Goal: Task Accomplishment & Management: Manage account settings

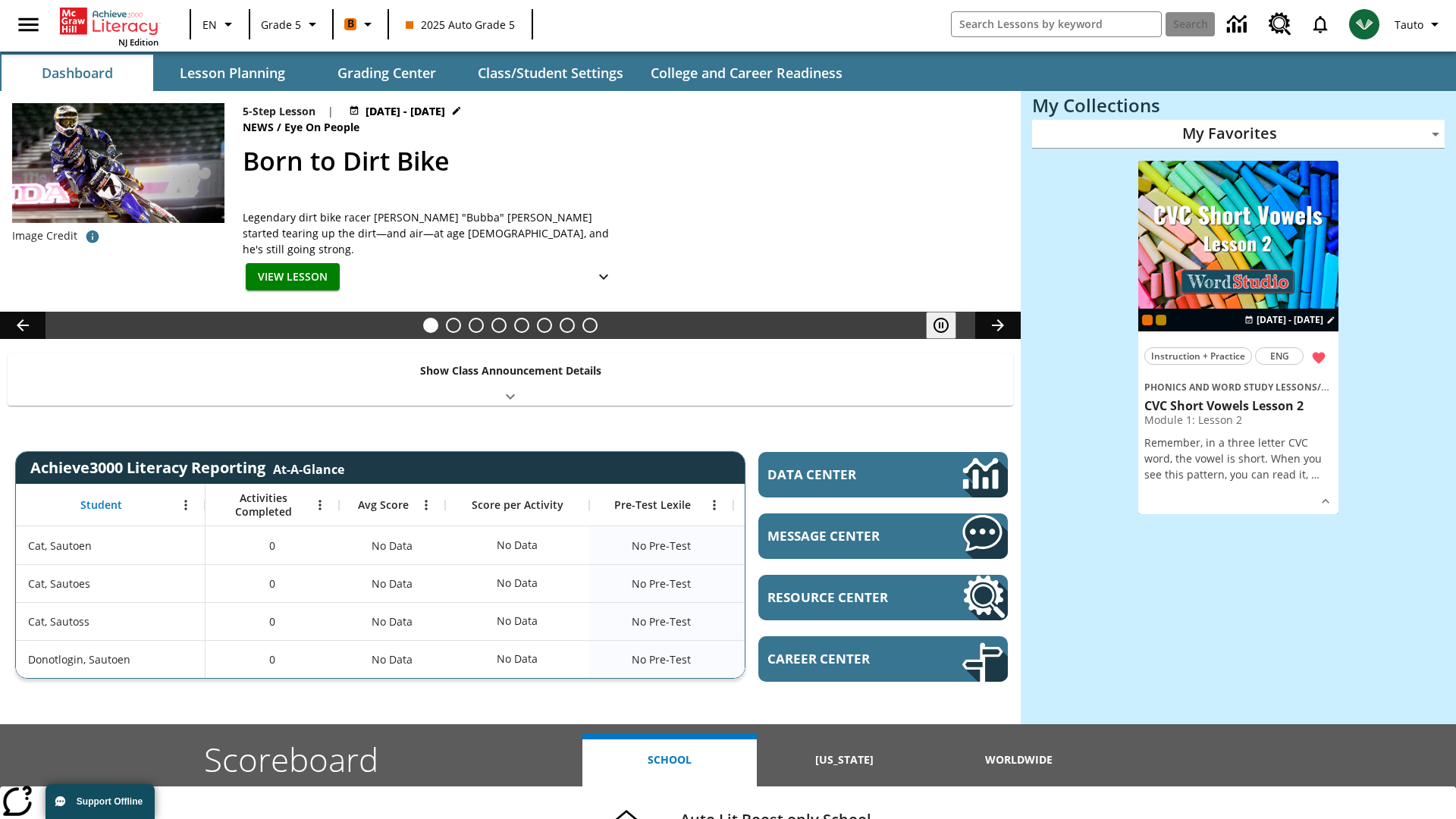
click at [1238, 133] on body "Skip to main content NJ Edition EN Grade 5 B 2025 Auto Grade 5 Search Tauto Das…" at bounding box center [728, 604] width 1456 height 1209
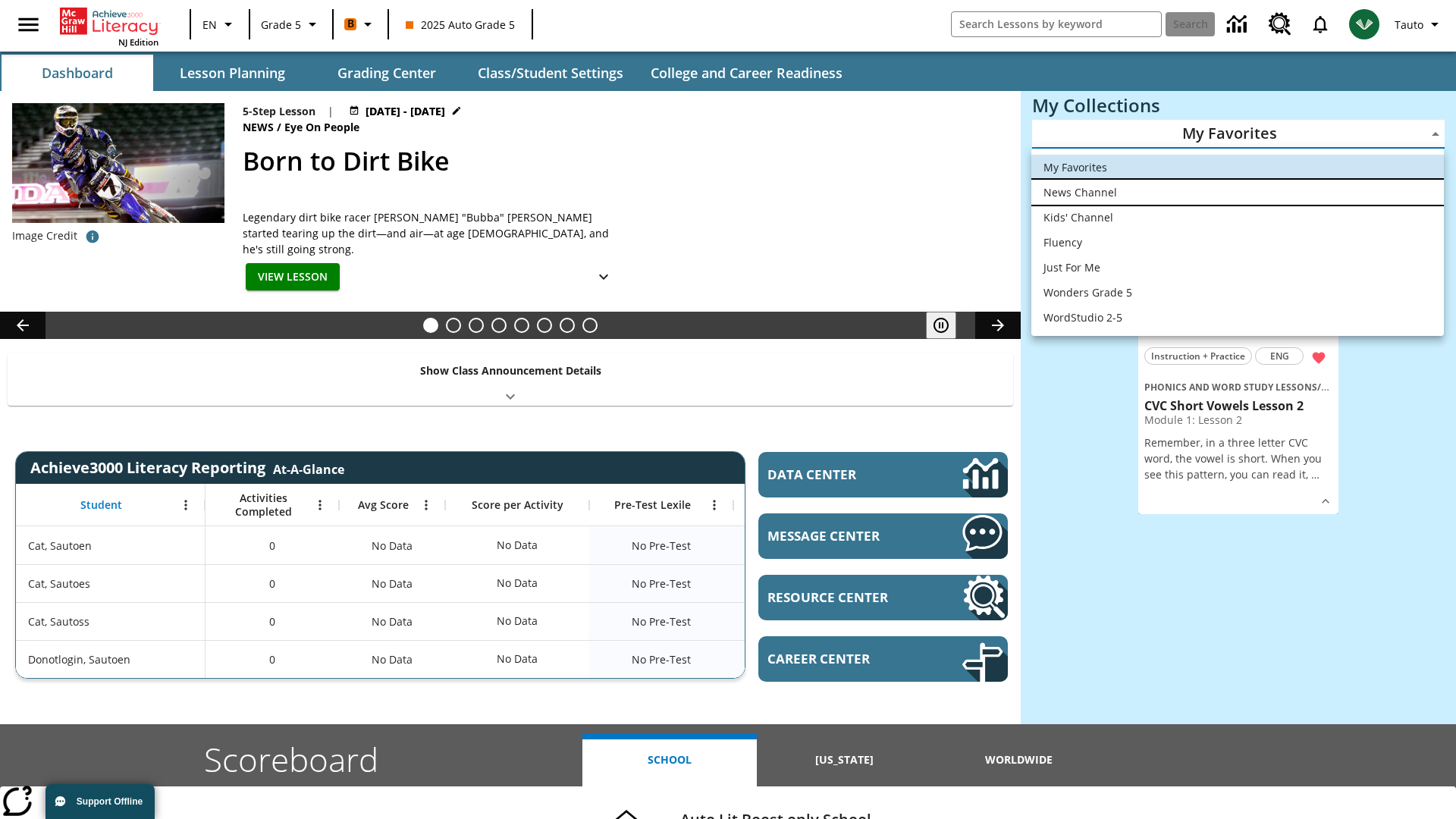
click at [1238, 191] on li "News Channel" at bounding box center [1238, 192] width 413 height 25
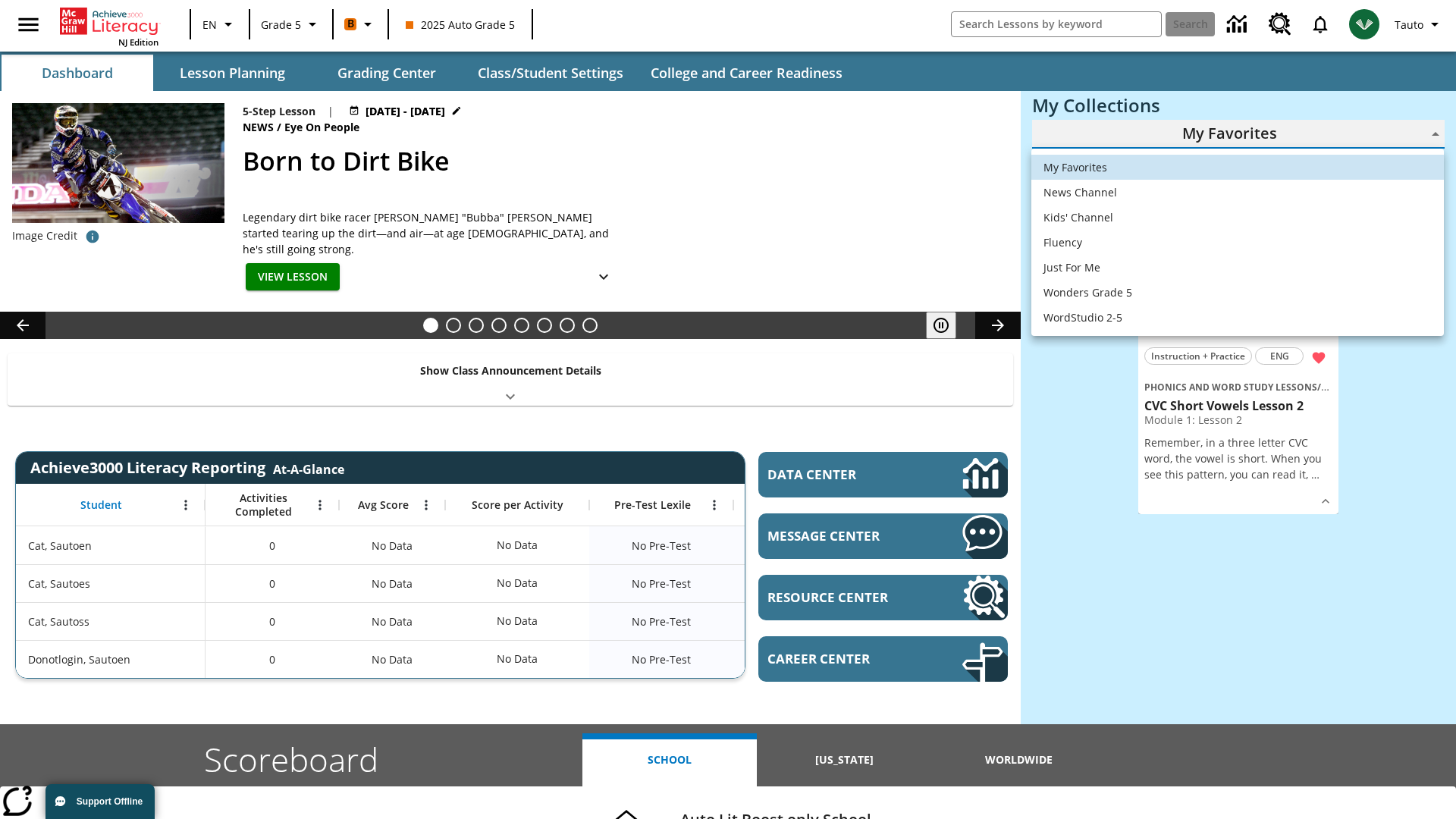
type input "120"
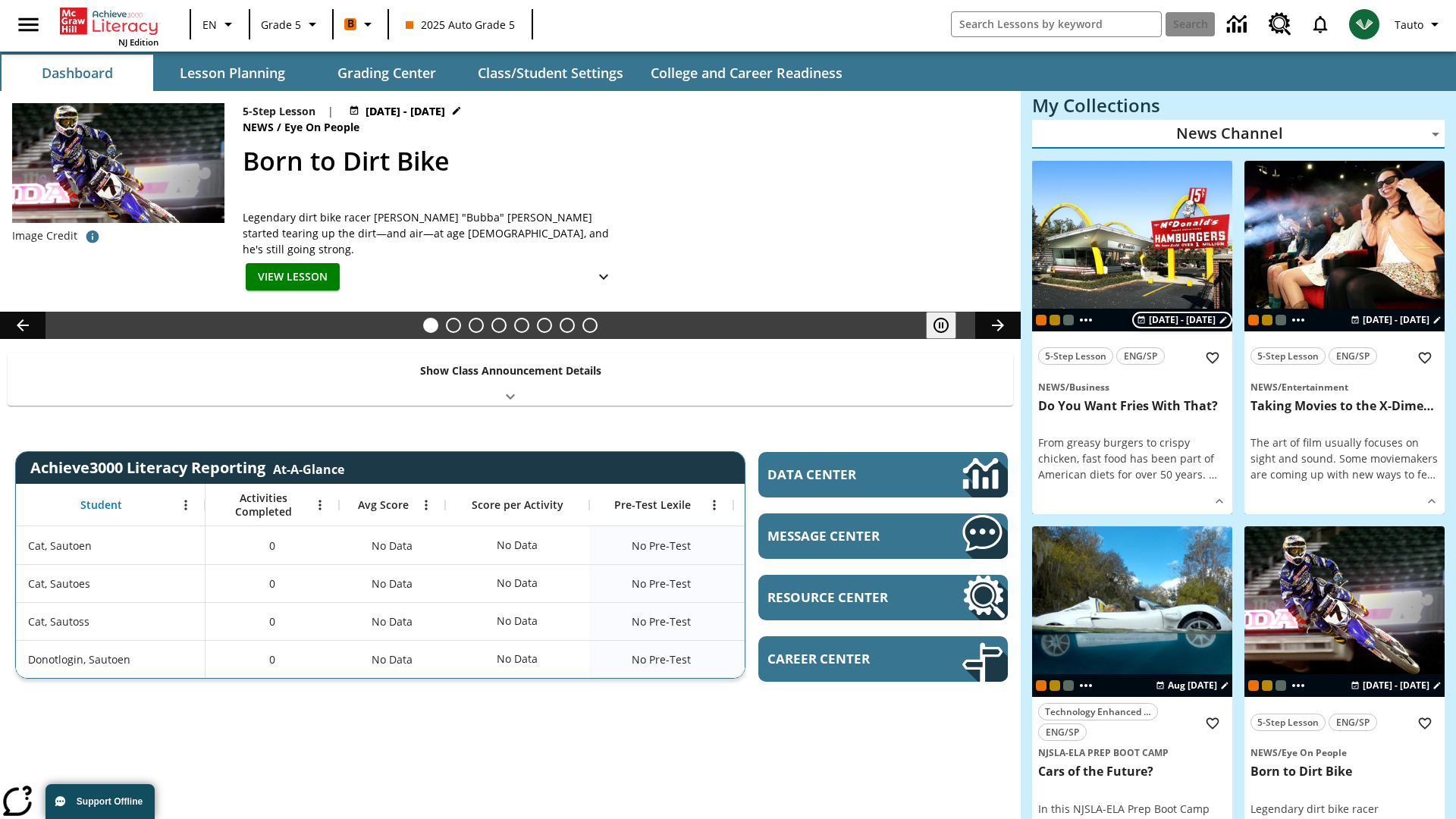
click at [1183, 319] on span "[DATE] - [DATE]" at bounding box center [1182, 320] width 67 height 13
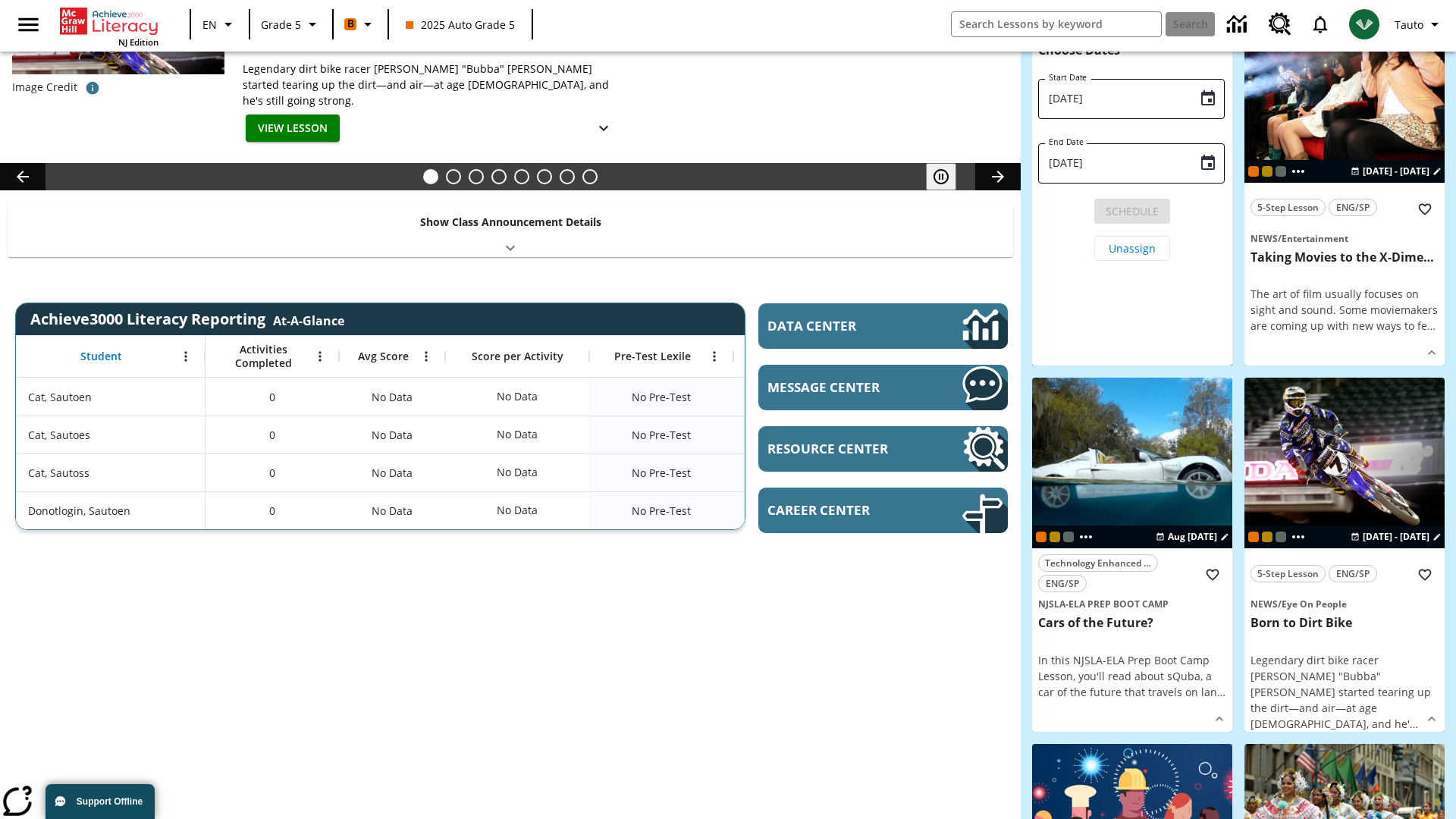
scroll to position [84, 0]
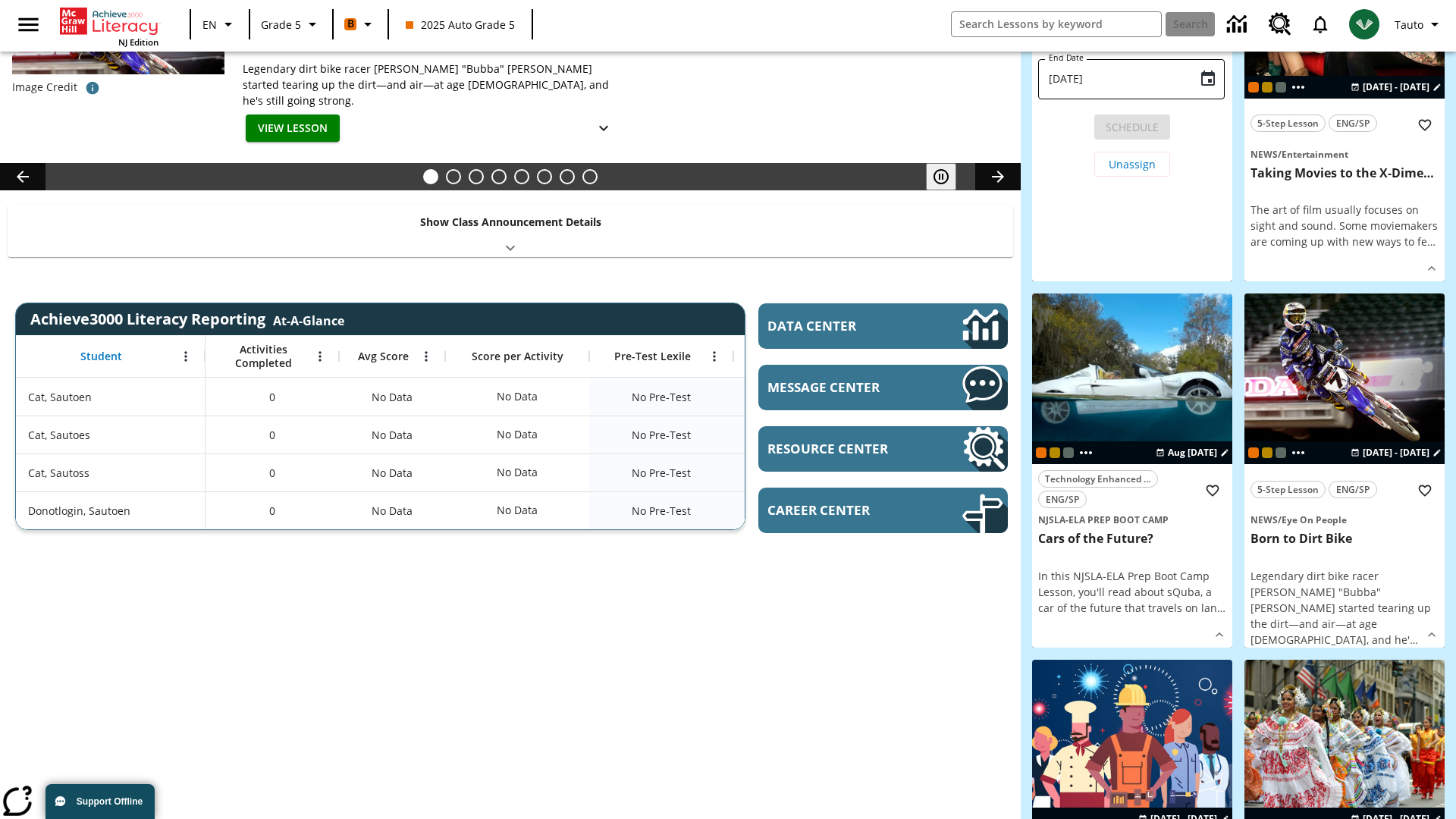
click at [1208, 21] on icon "Choose date, selected date is Aug 24, 2025" at bounding box center [1208, 13] width 13 height 15
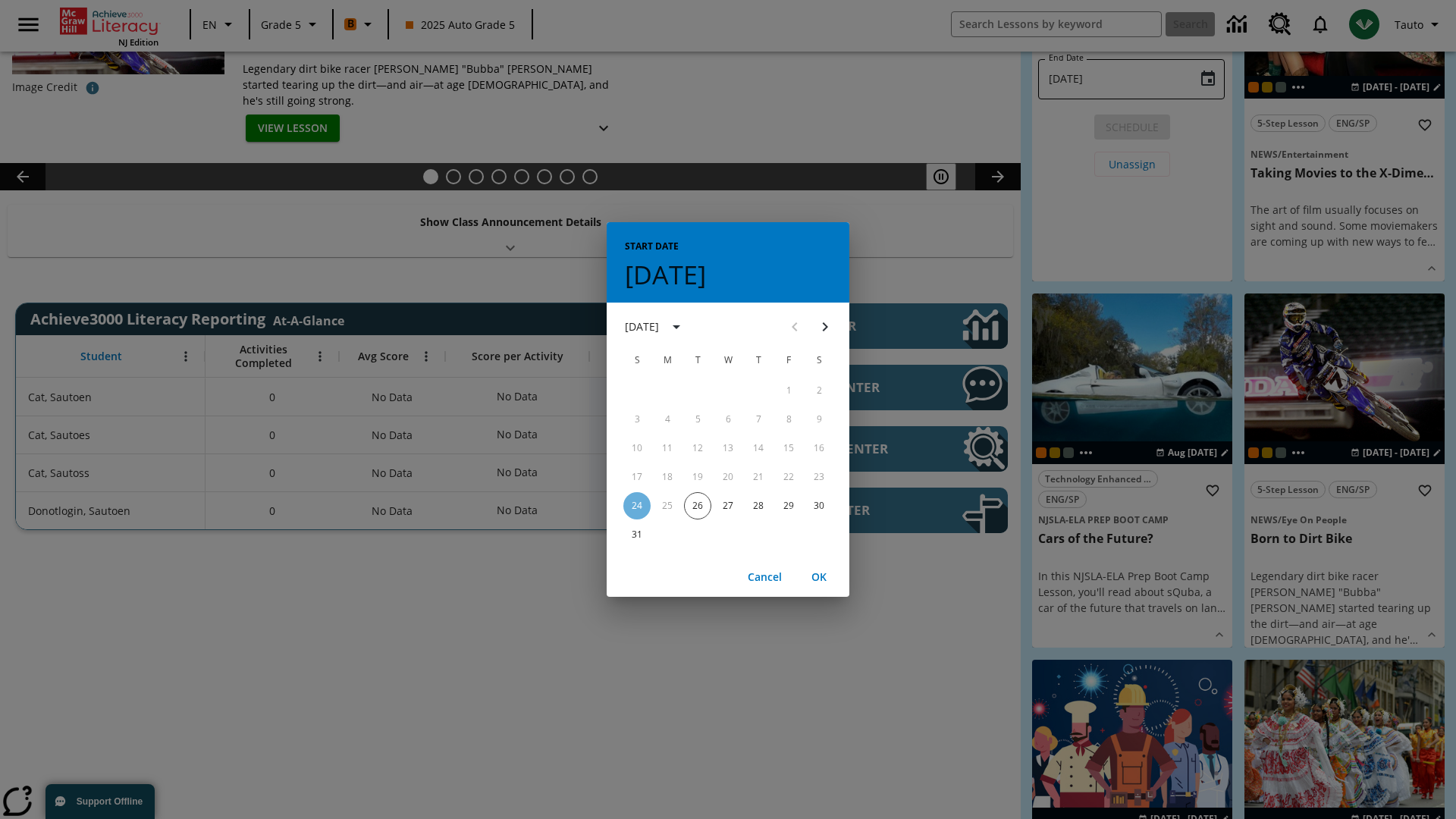
scroll to position [0, 0]
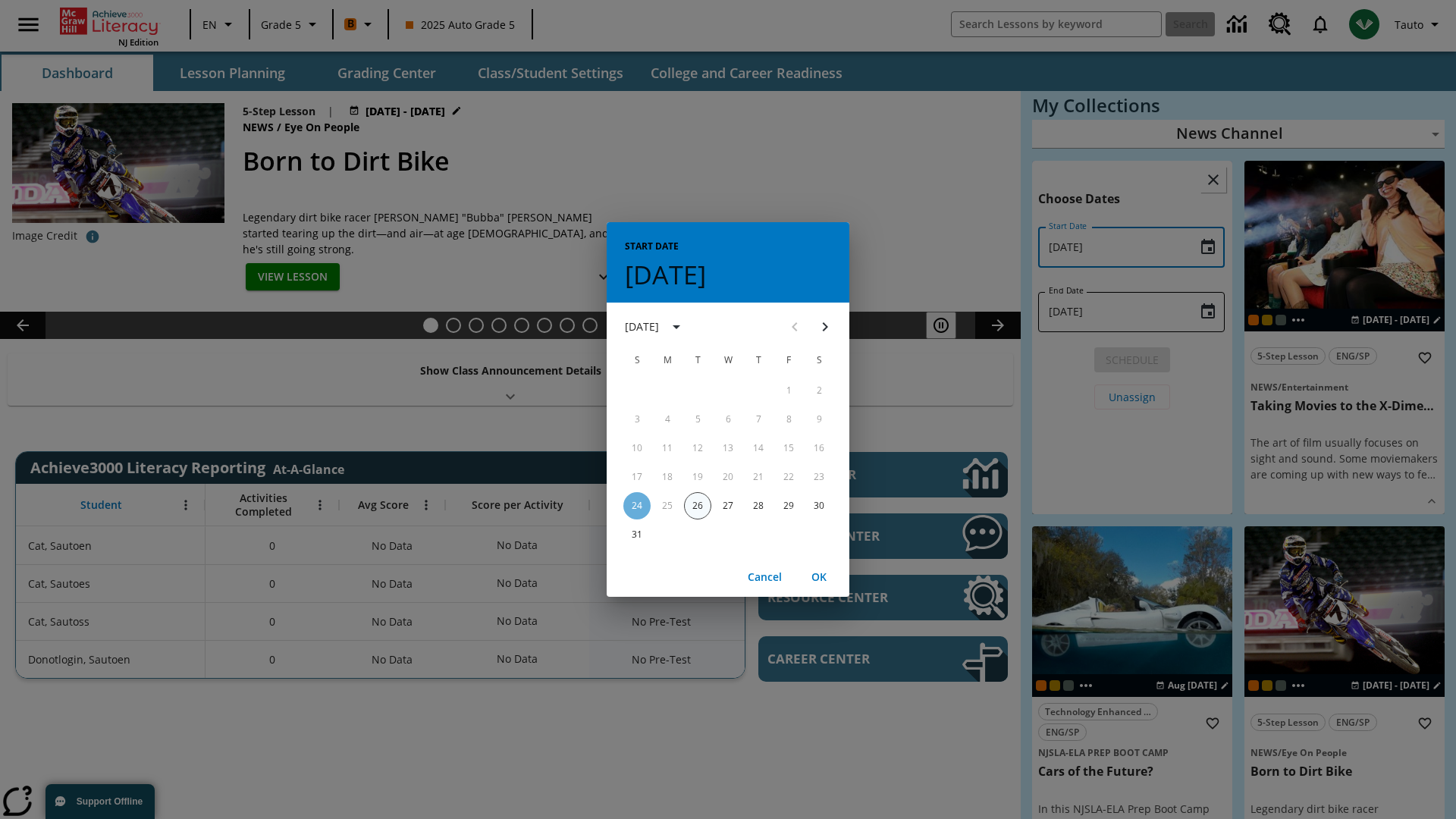
click at [698, 505] on button "26" at bounding box center [698, 505] width 27 height 27
click at [819, 576] on button "OK" at bounding box center [819, 577] width 49 height 28
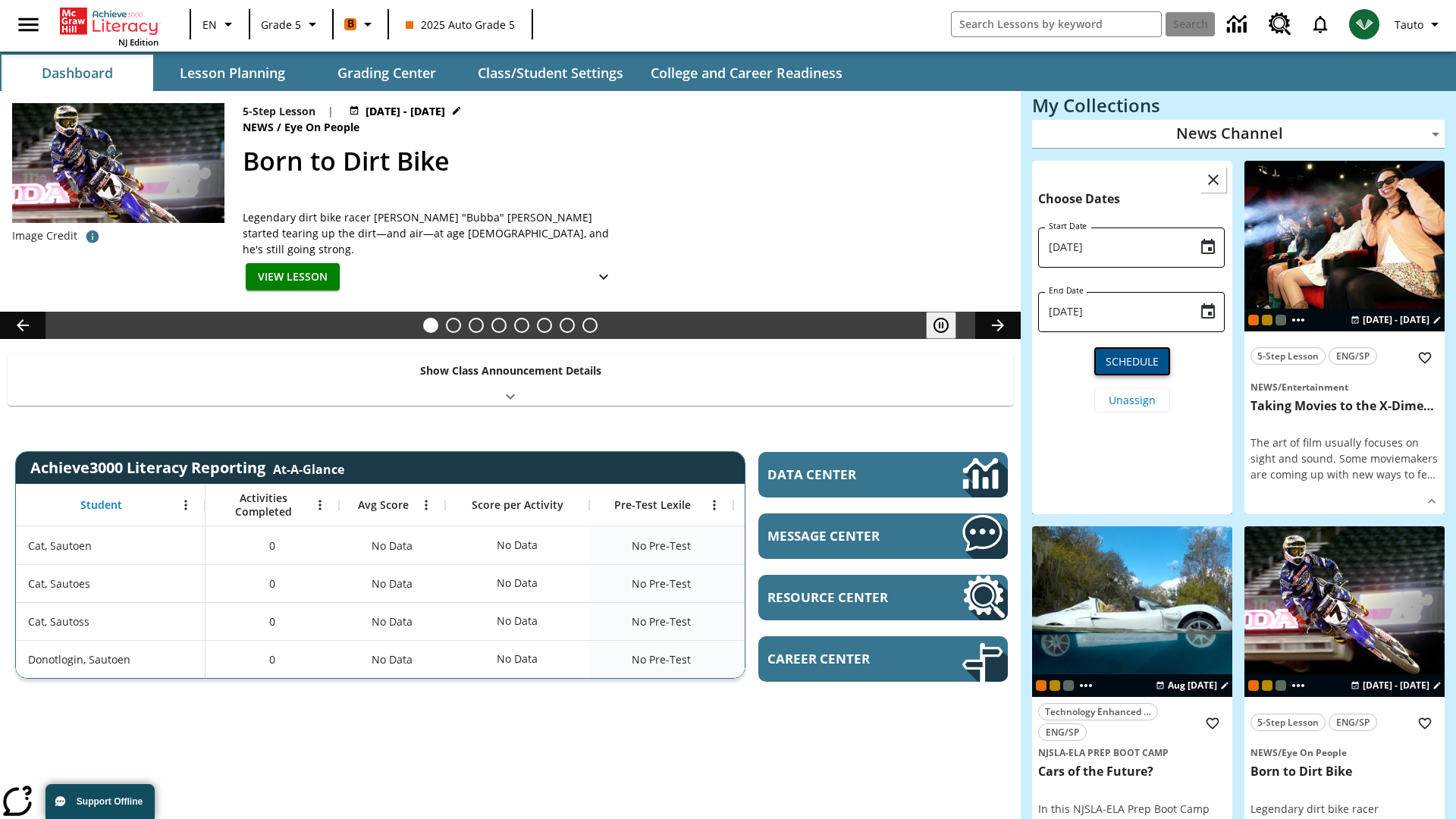
click at [1132, 359] on span "Schedule" at bounding box center [1132, 361] width 53 height 16
